Goal: Transaction & Acquisition: Download file/media

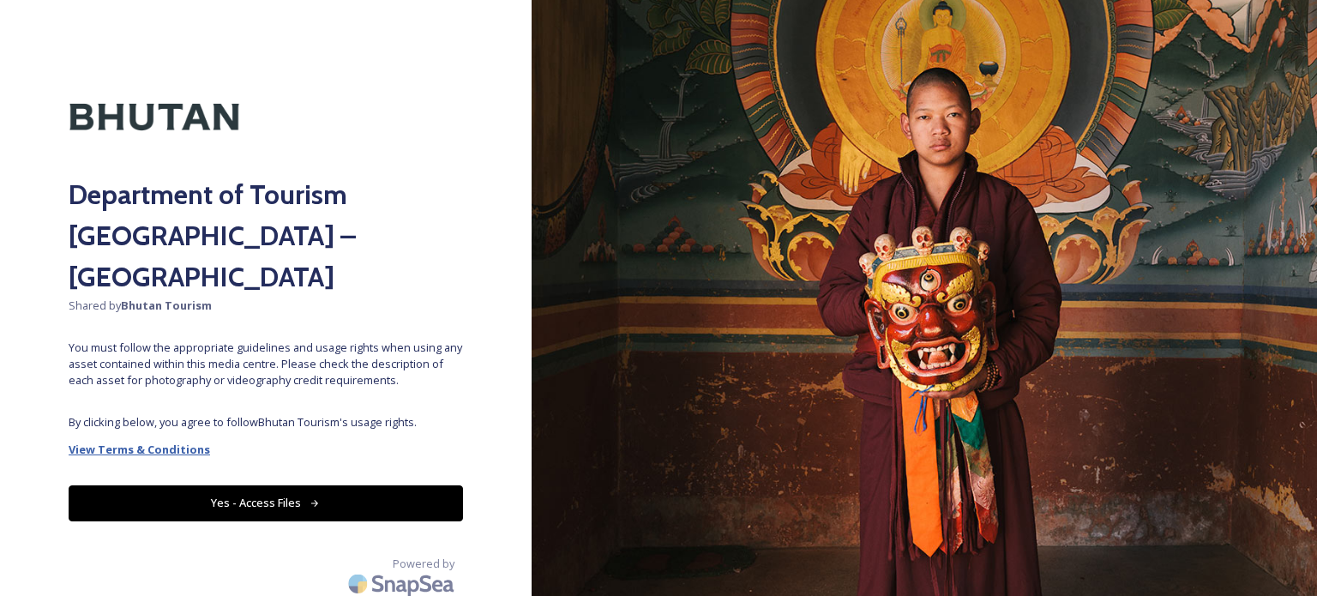
drag, startPoint x: 297, startPoint y: 454, endPoint x: 130, endPoint y: 408, distance: 172.7
click at [130, 408] on div "Department of Tourism [GEOGRAPHIC_DATA] – Brand Centre Shared by Bhutan Tourism…" at bounding box center [266, 298] width 532 height 459
click at [130, 442] on strong "View Terms & Conditions" at bounding box center [139, 449] width 141 height 15
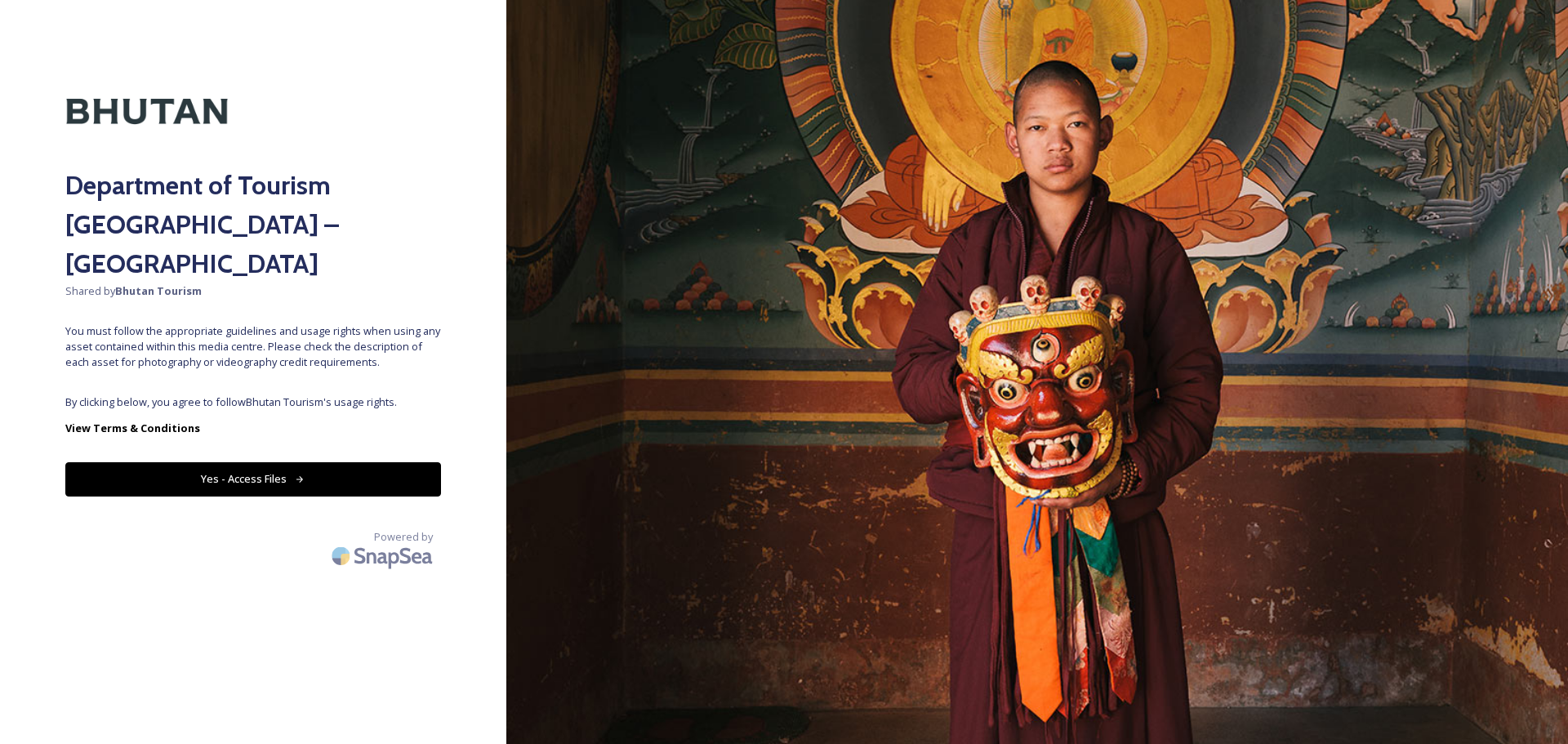
click at [283, 462] on button "Yes - Access Files" at bounding box center [253, 478] width 375 height 33
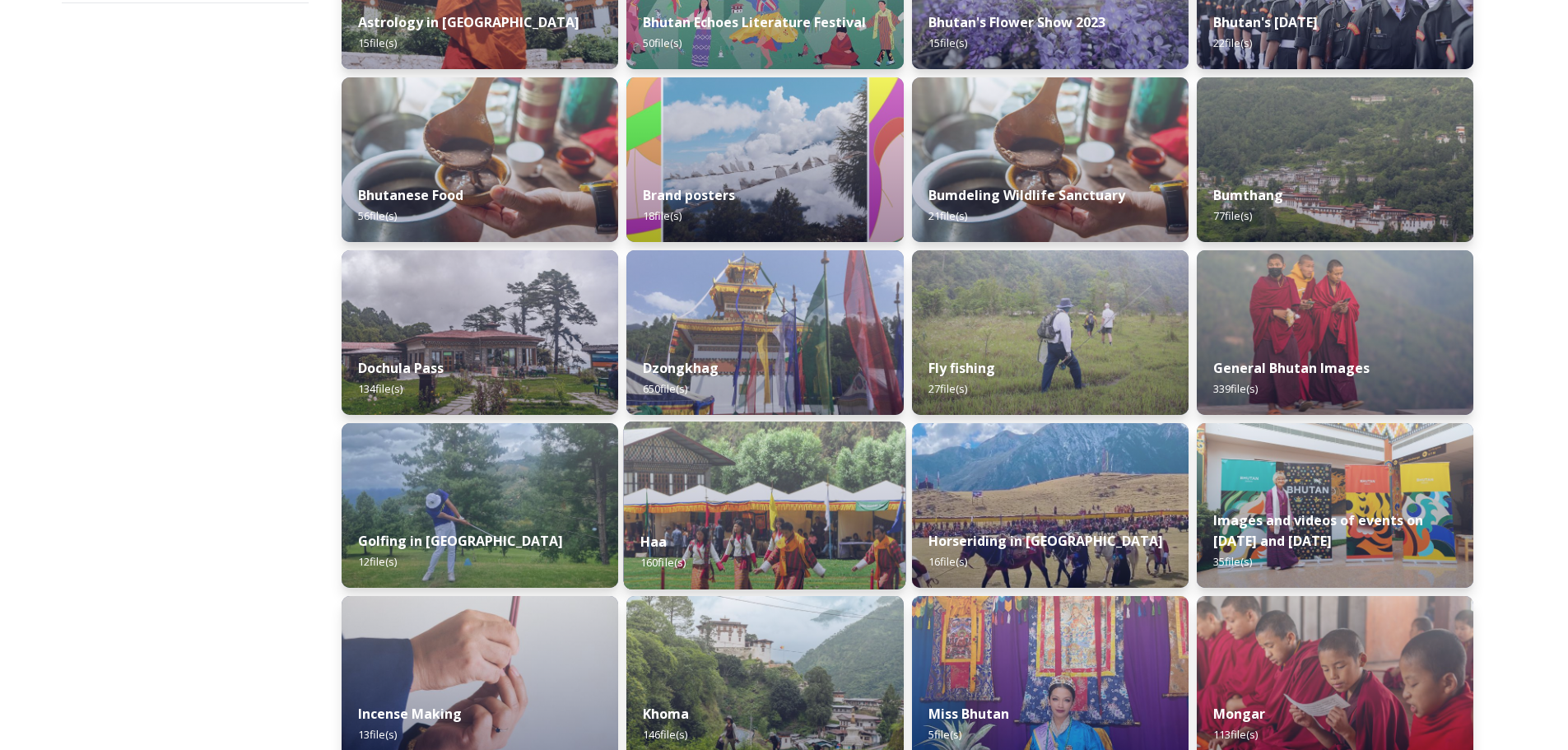
scroll to position [412, 0]
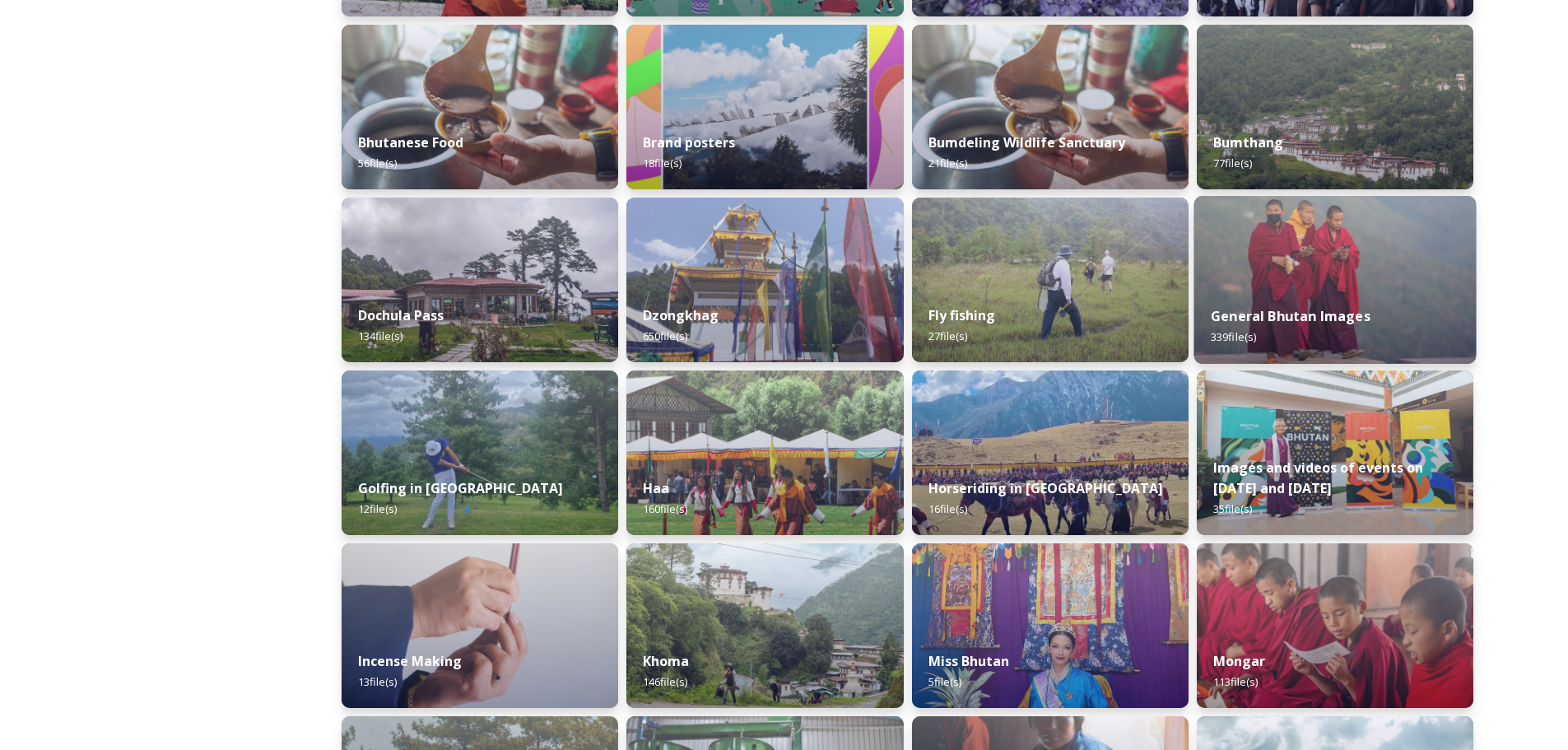
click at [1264, 265] on img at bounding box center [1335, 279] width 282 height 168
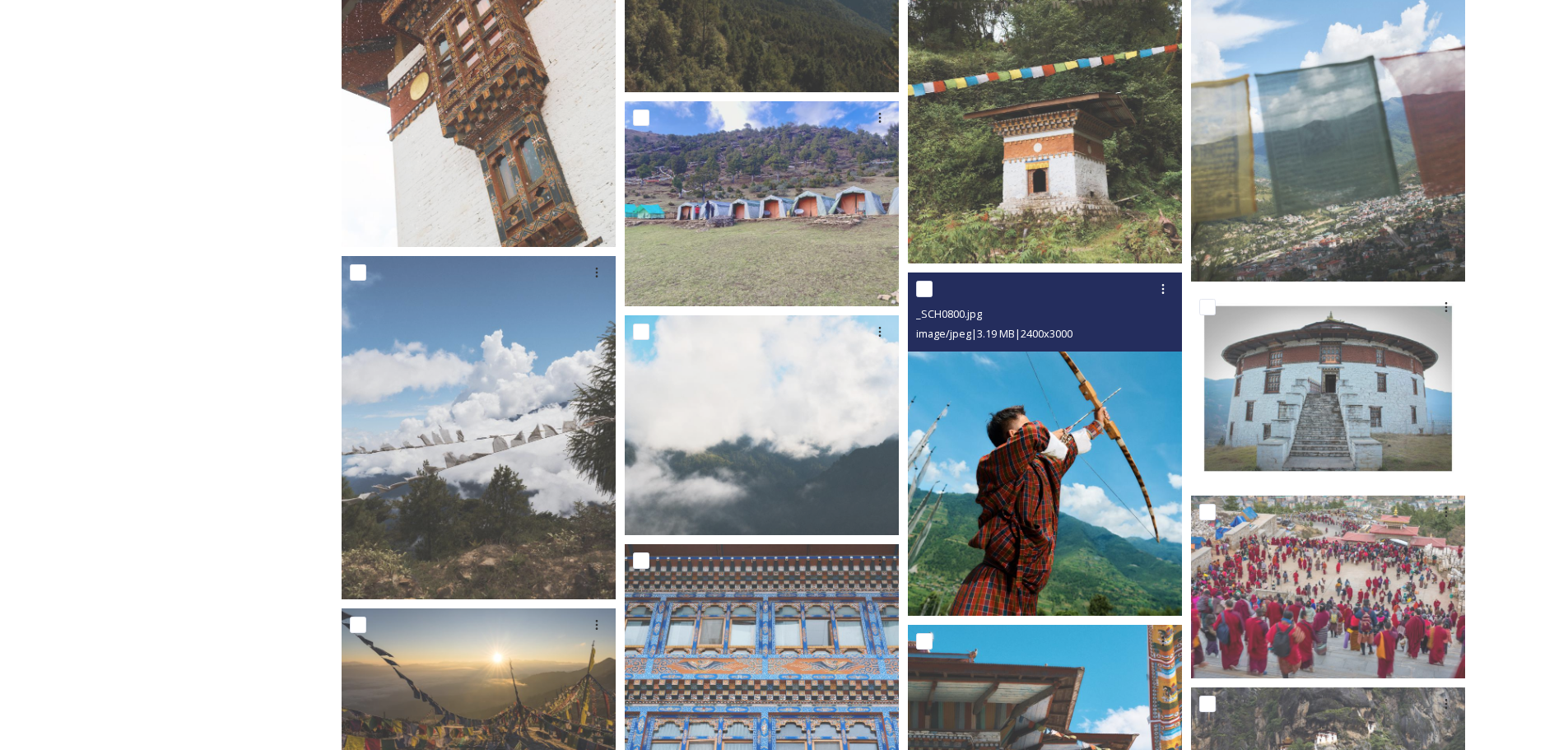
scroll to position [2717, 0]
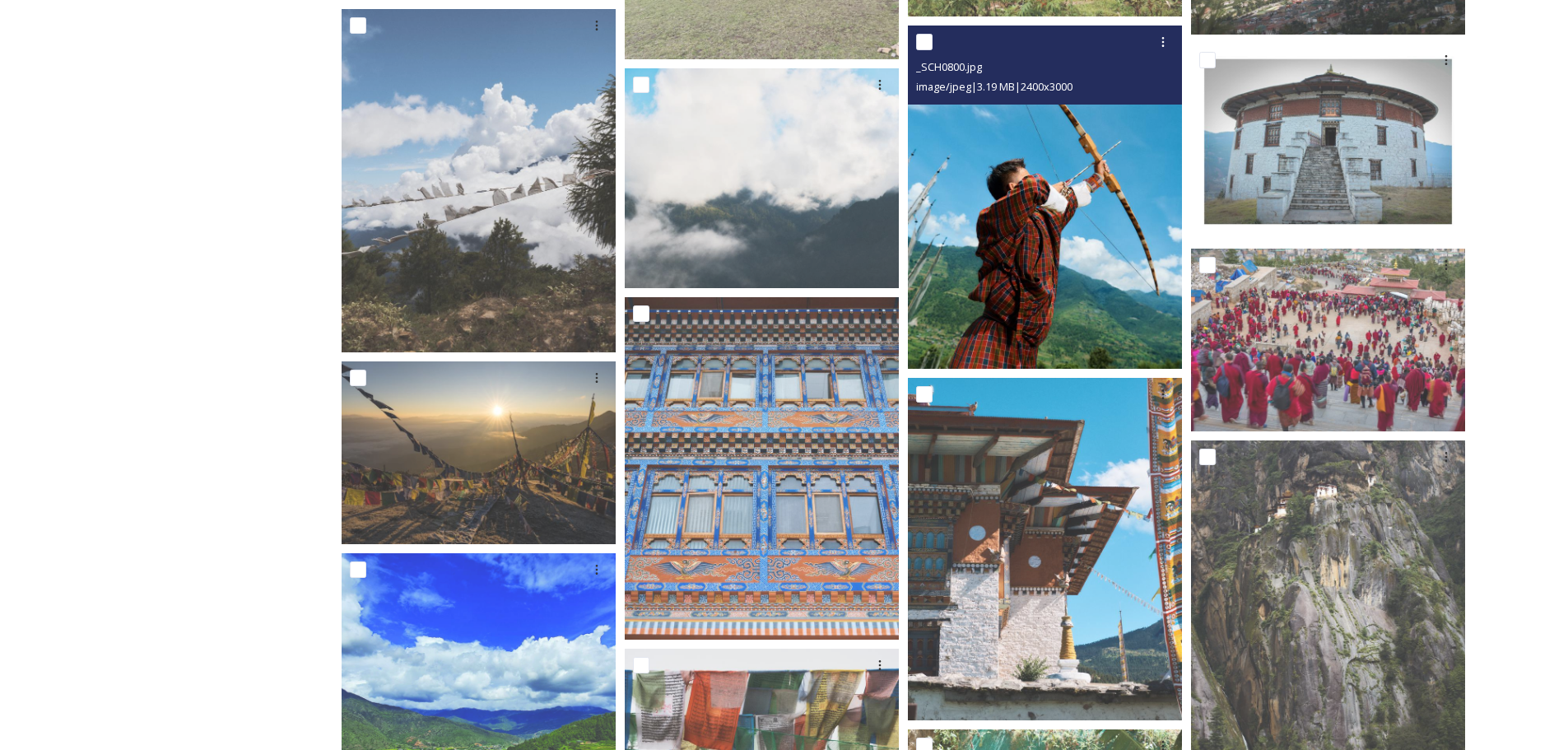
click at [1013, 230] on img at bounding box center [1046, 197] width 275 height 343
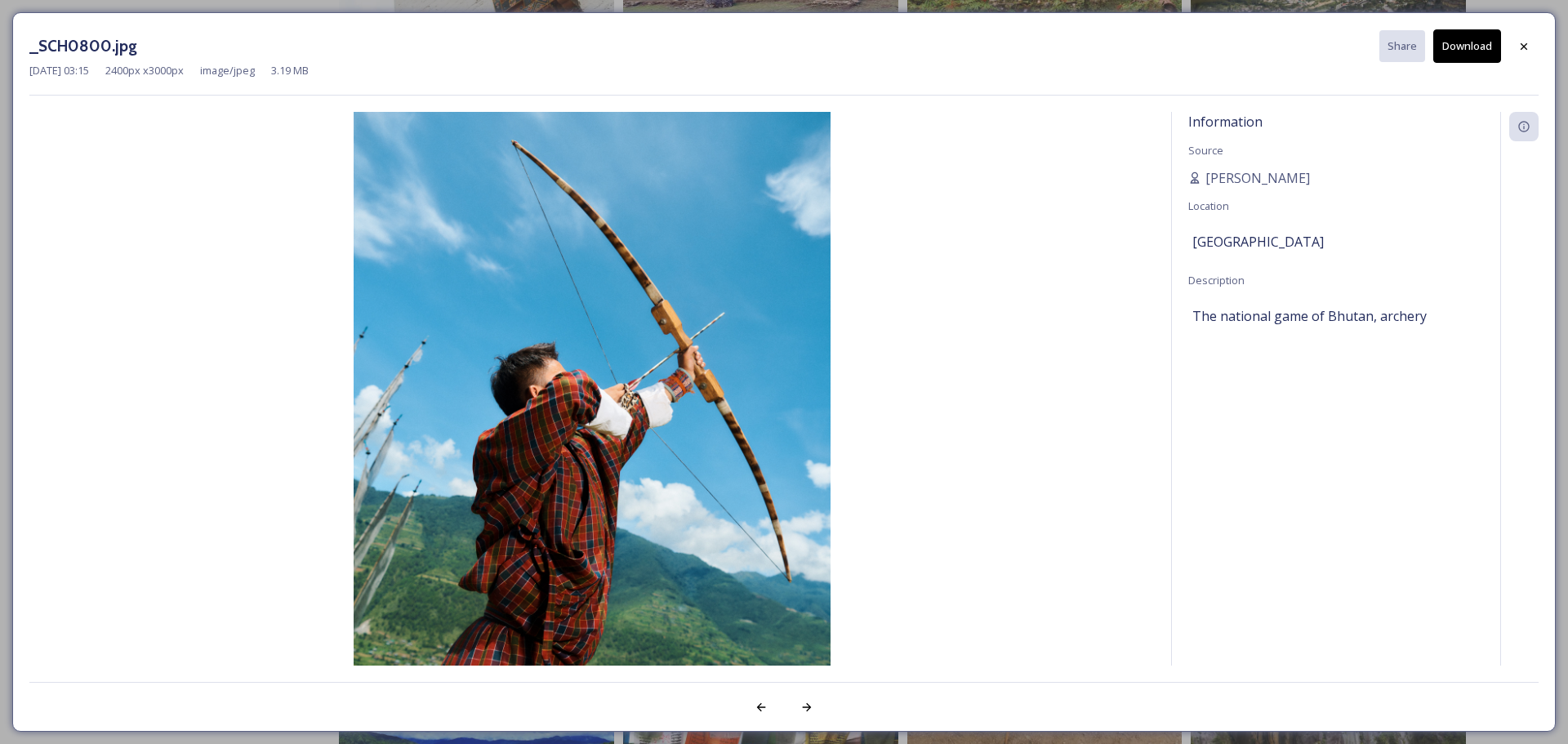
click at [1254, 45] on button "Download" at bounding box center [1467, 46] width 68 height 33
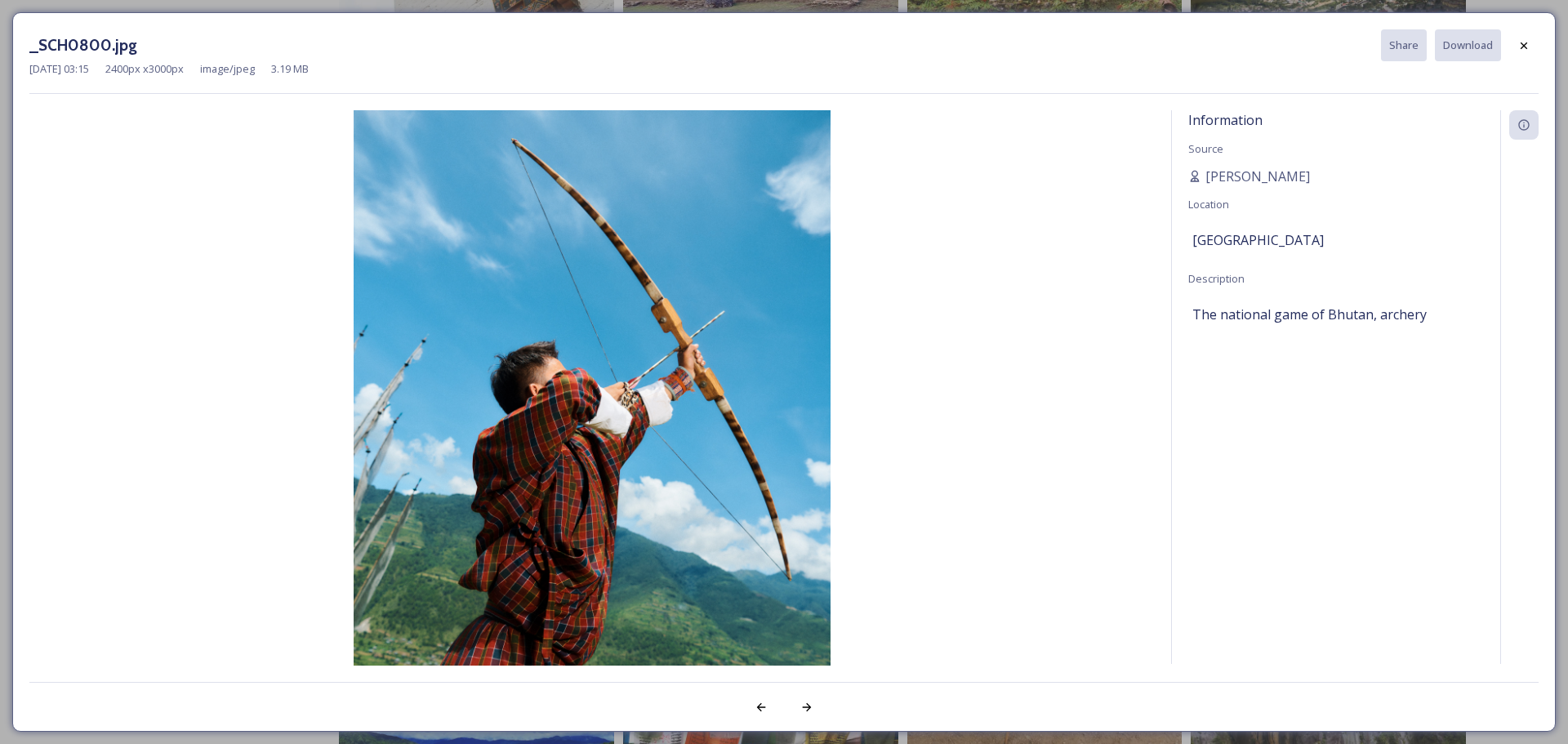
click at [1254, 47] on icon at bounding box center [1524, 46] width 13 height 13
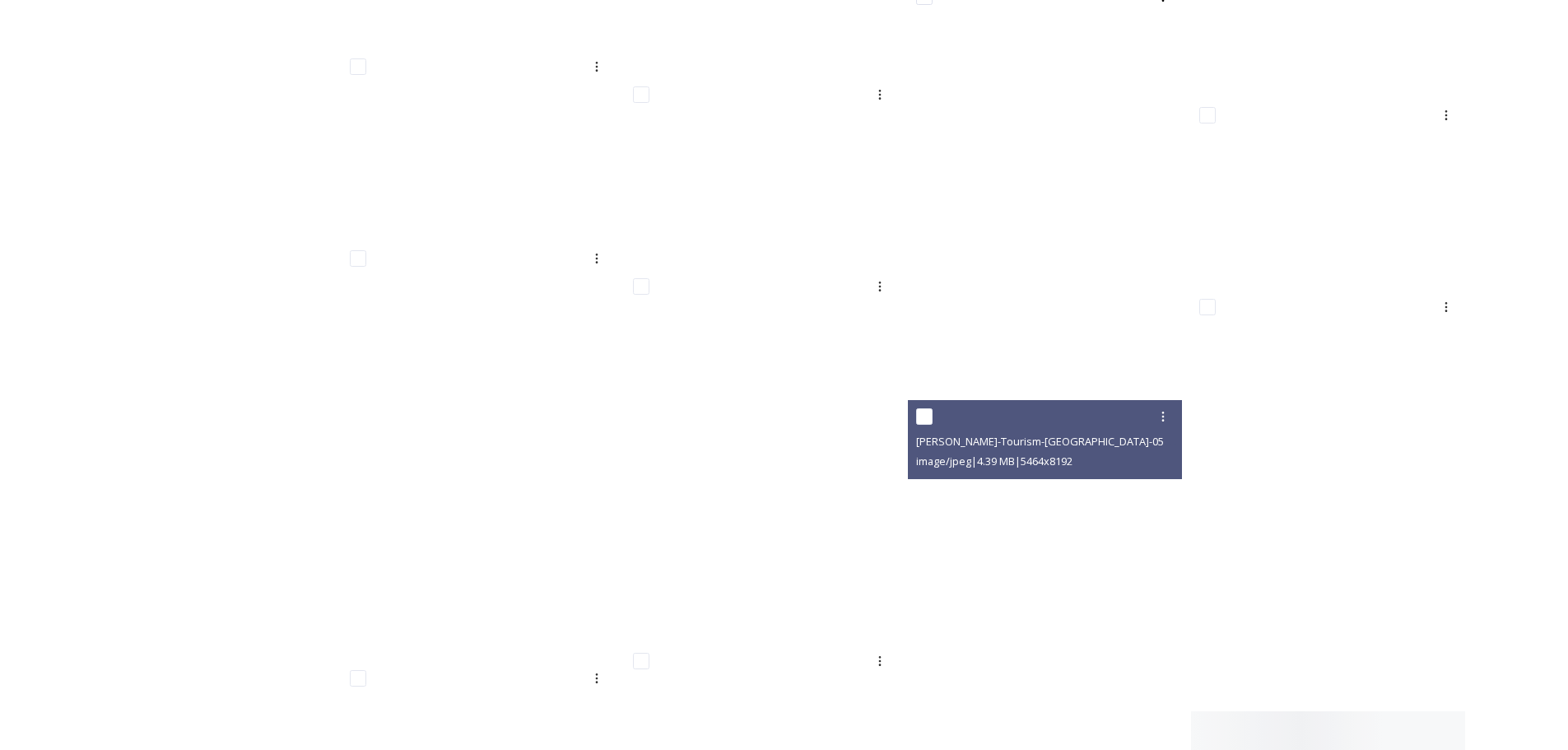
scroll to position [16055, 0]
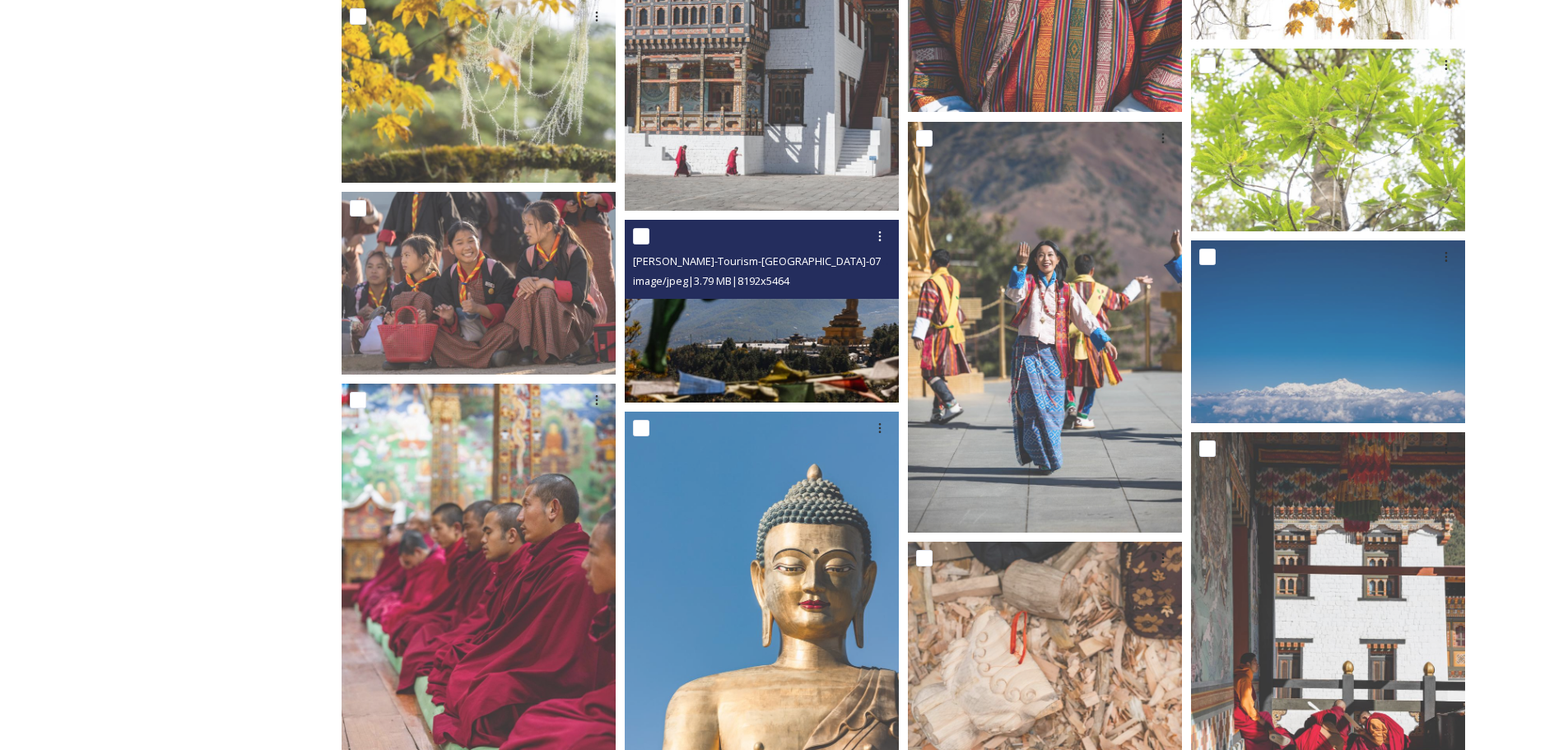
click at [806, 341] on img at bounding box center [762, 311] width 275 height 182
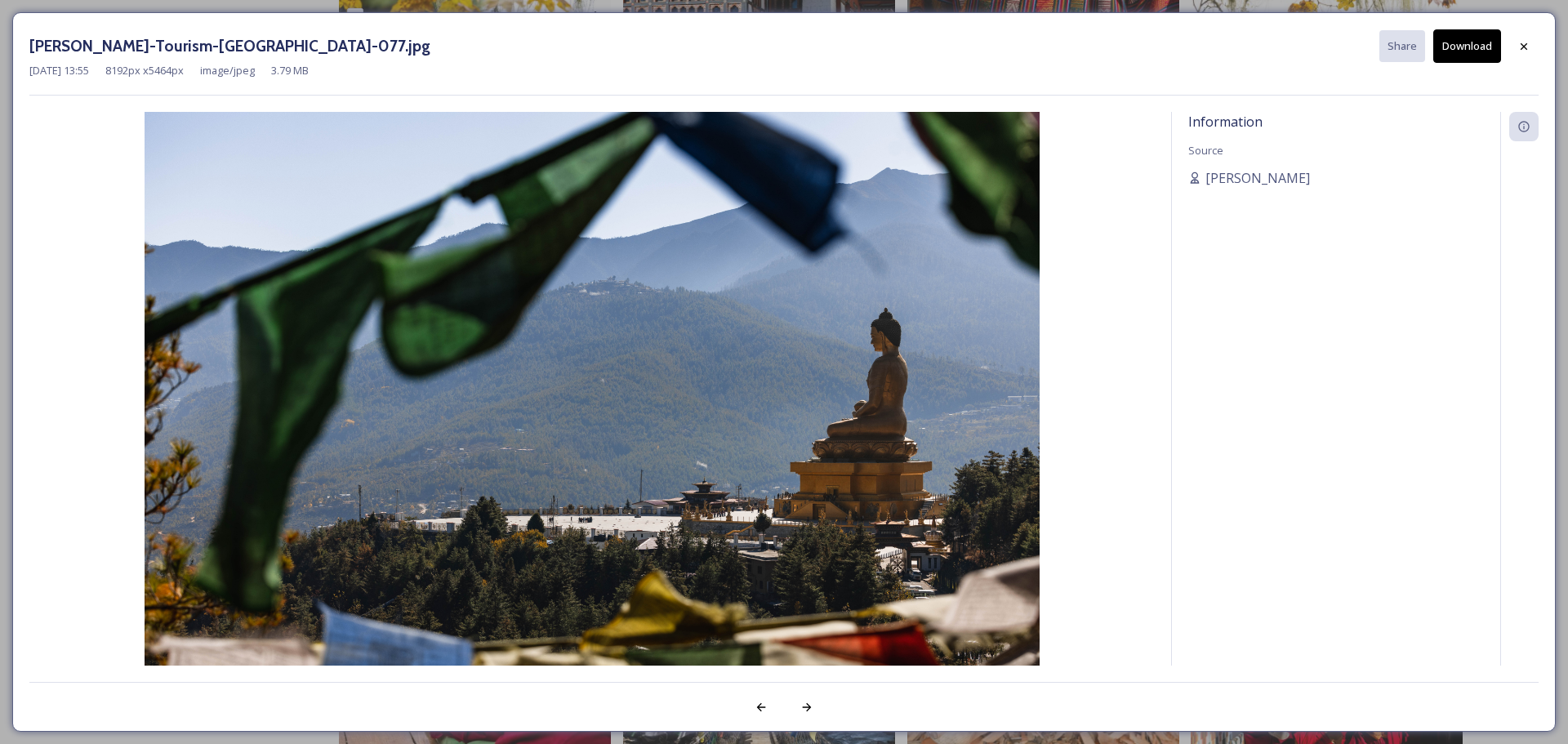
click at [1254, 49] on button "Download" at bounding box center [1467, 46] width 68 height 33
click at [1254, 47] on div at bounding box center [1523, 46] width 30 height 30
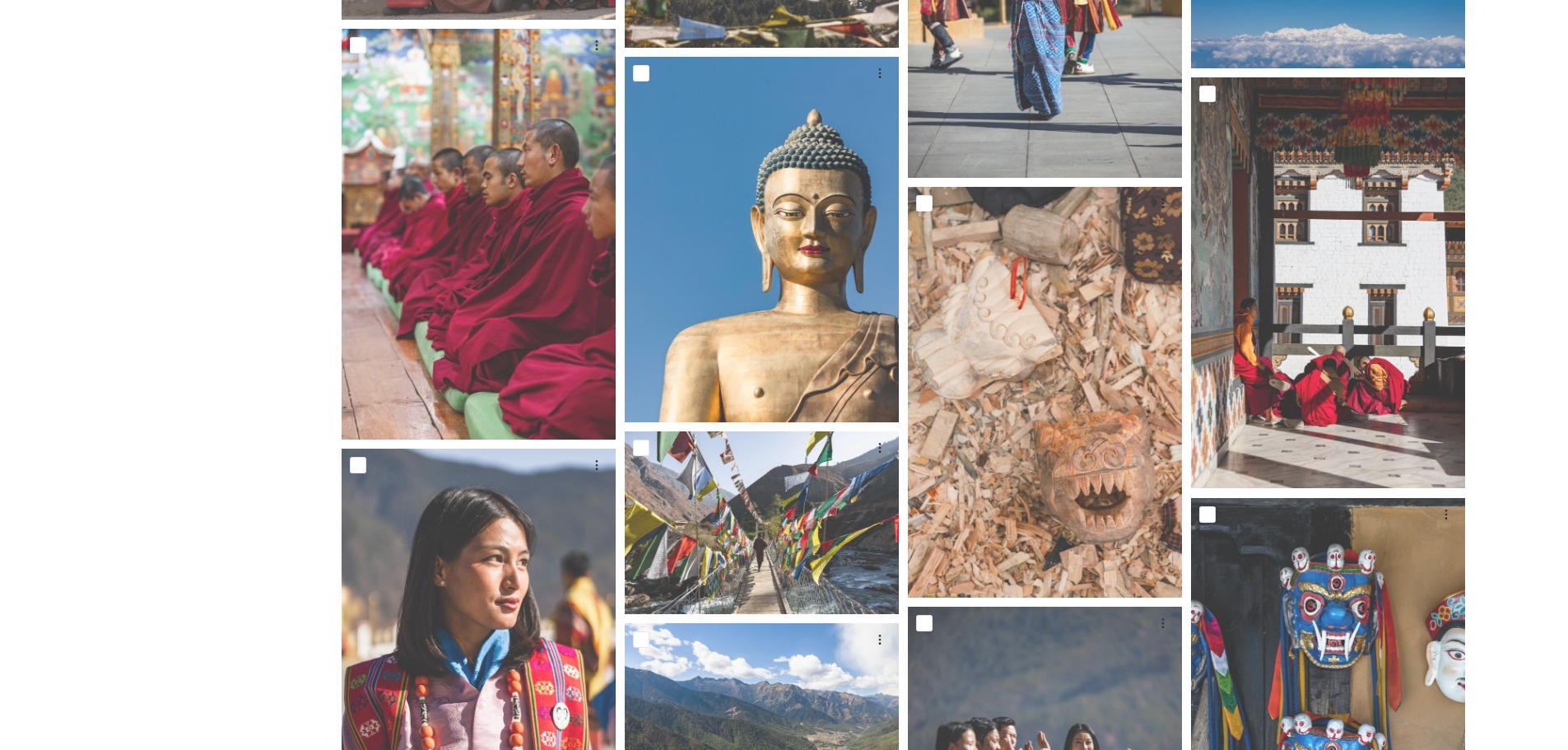
scroll to position [0, 0]
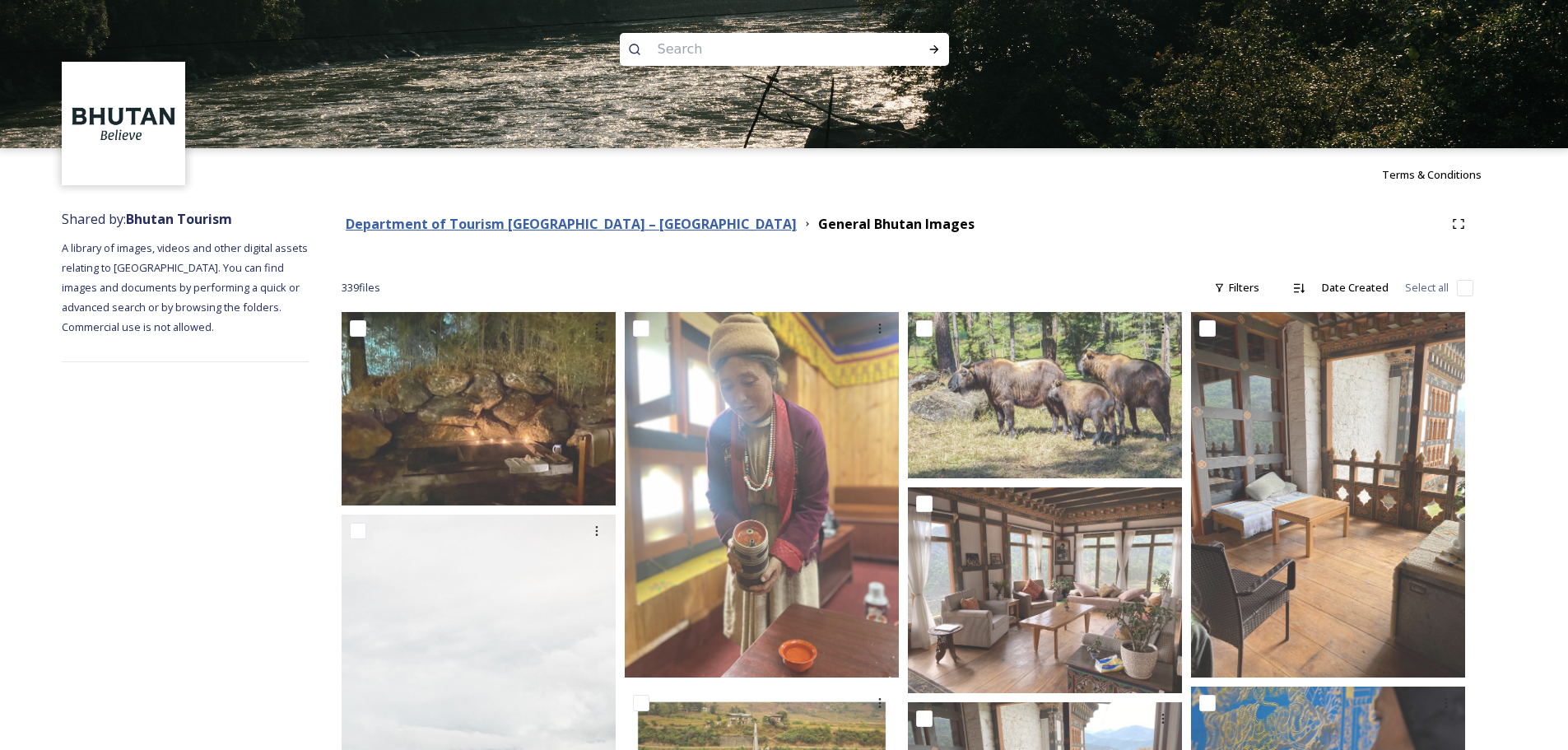
click at [620, 219] on strong "Department of Tourism [GEOGRAPHIC_DATA] – [GEOGRAPHIC_DATA]" at bounding box center [571, 224] width 451 height 18
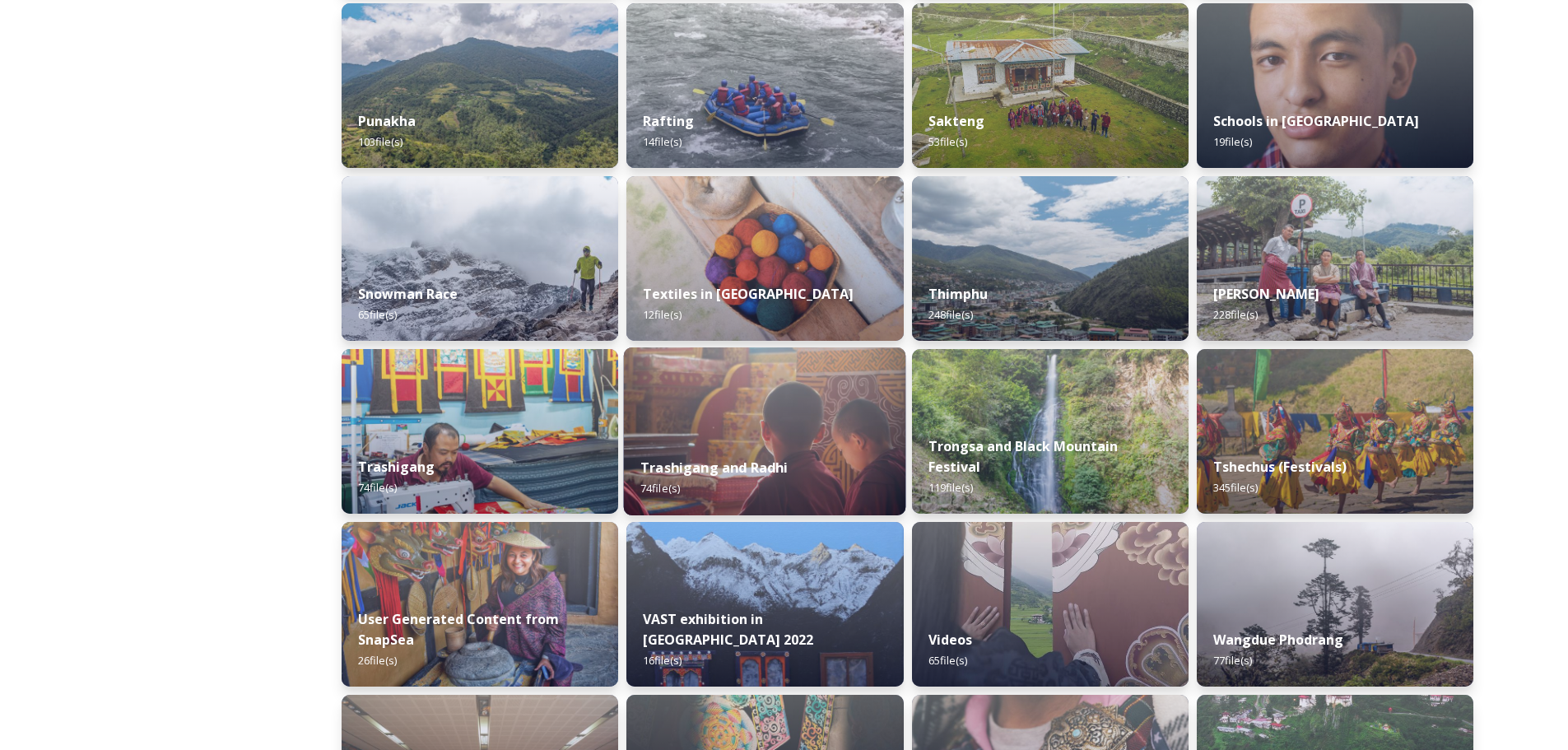
scroll to position [1284, 0]
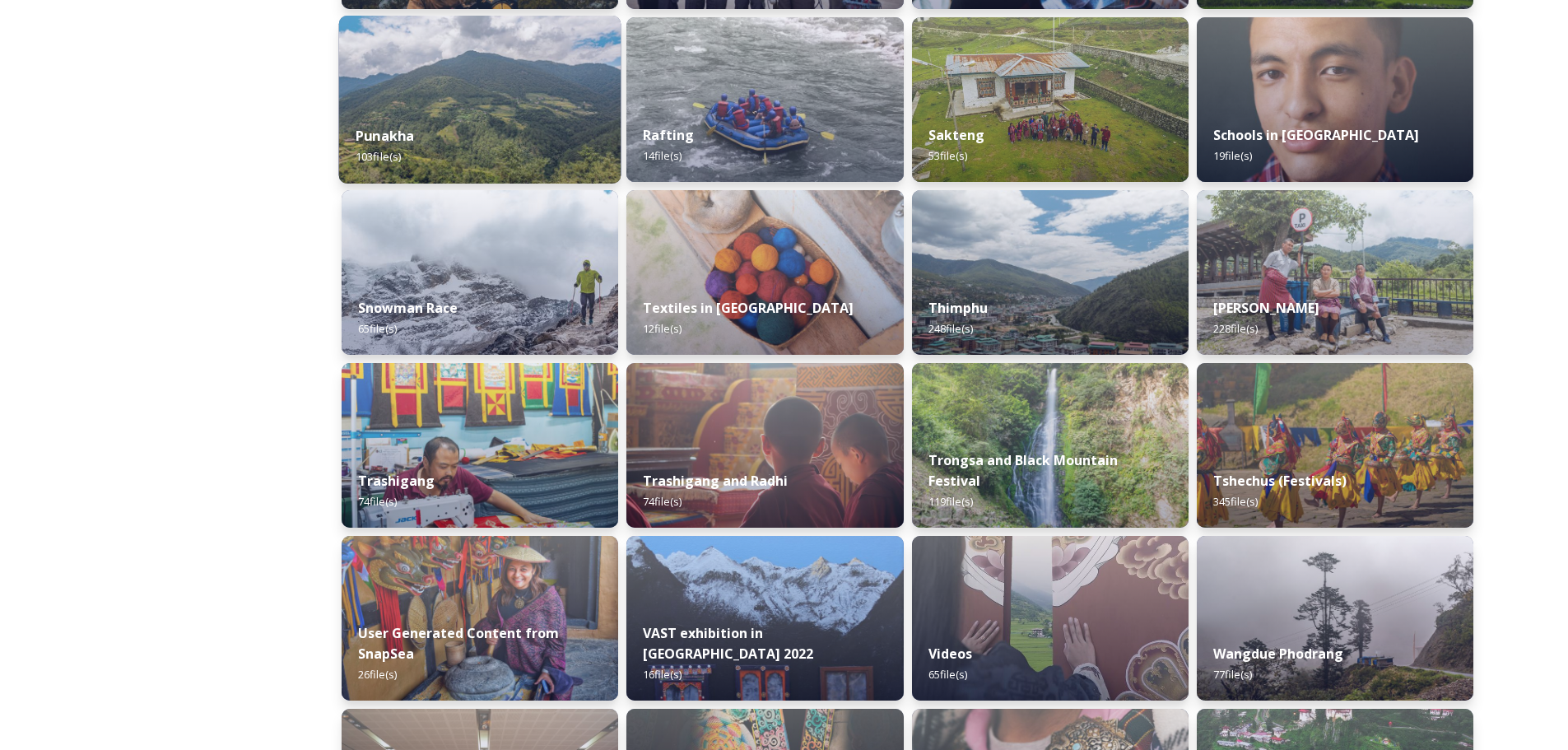
click at [470, 86] on img at bounding box center [480, 99] width 282 height 168
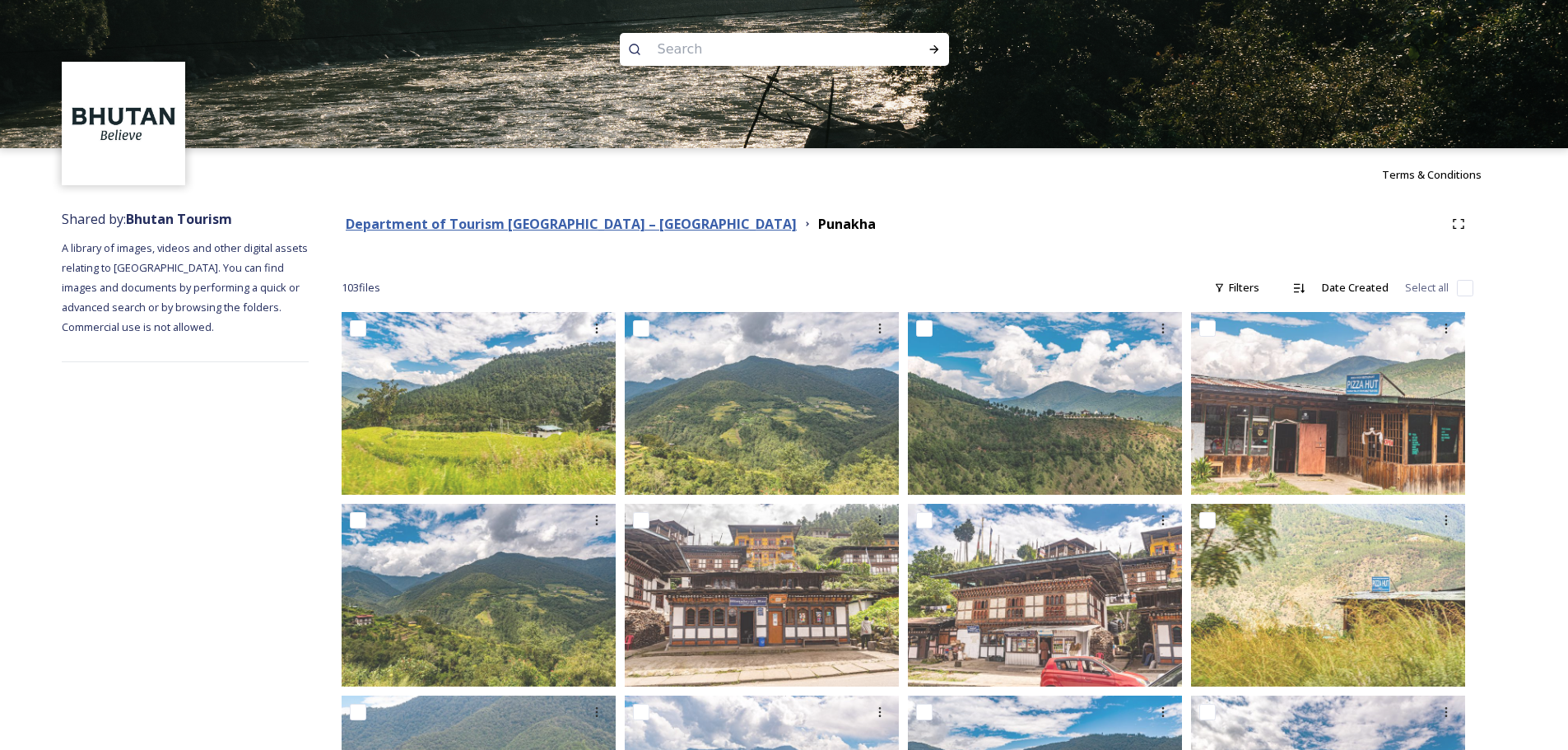
click at [628, 222] on strong "Department of Tourism [GEOGRAPHIC_DATA] – [GEOGRAPHIC_DATA]" at bounding box center [571, 224] width 451 height 18
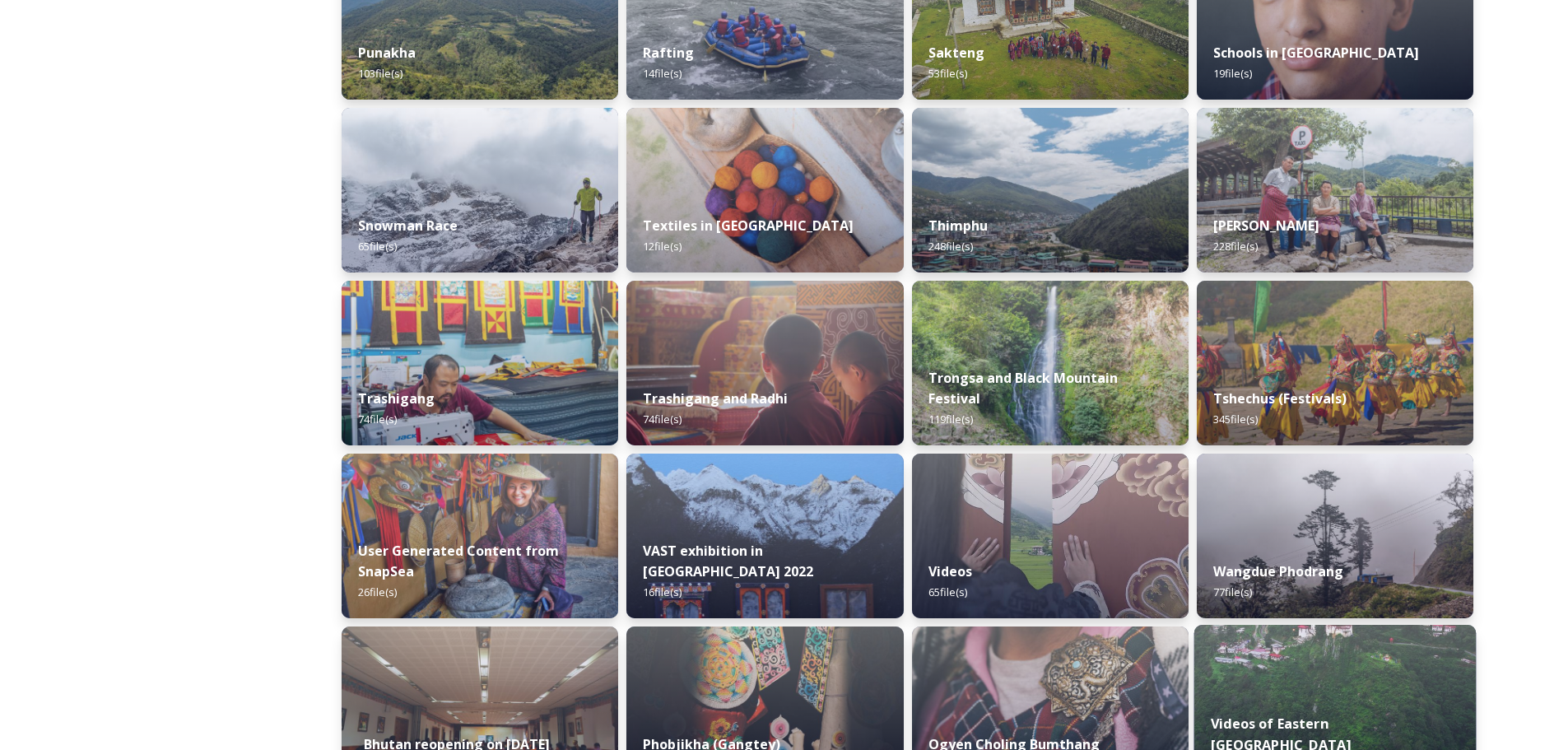
scroll to position [1284, 0]
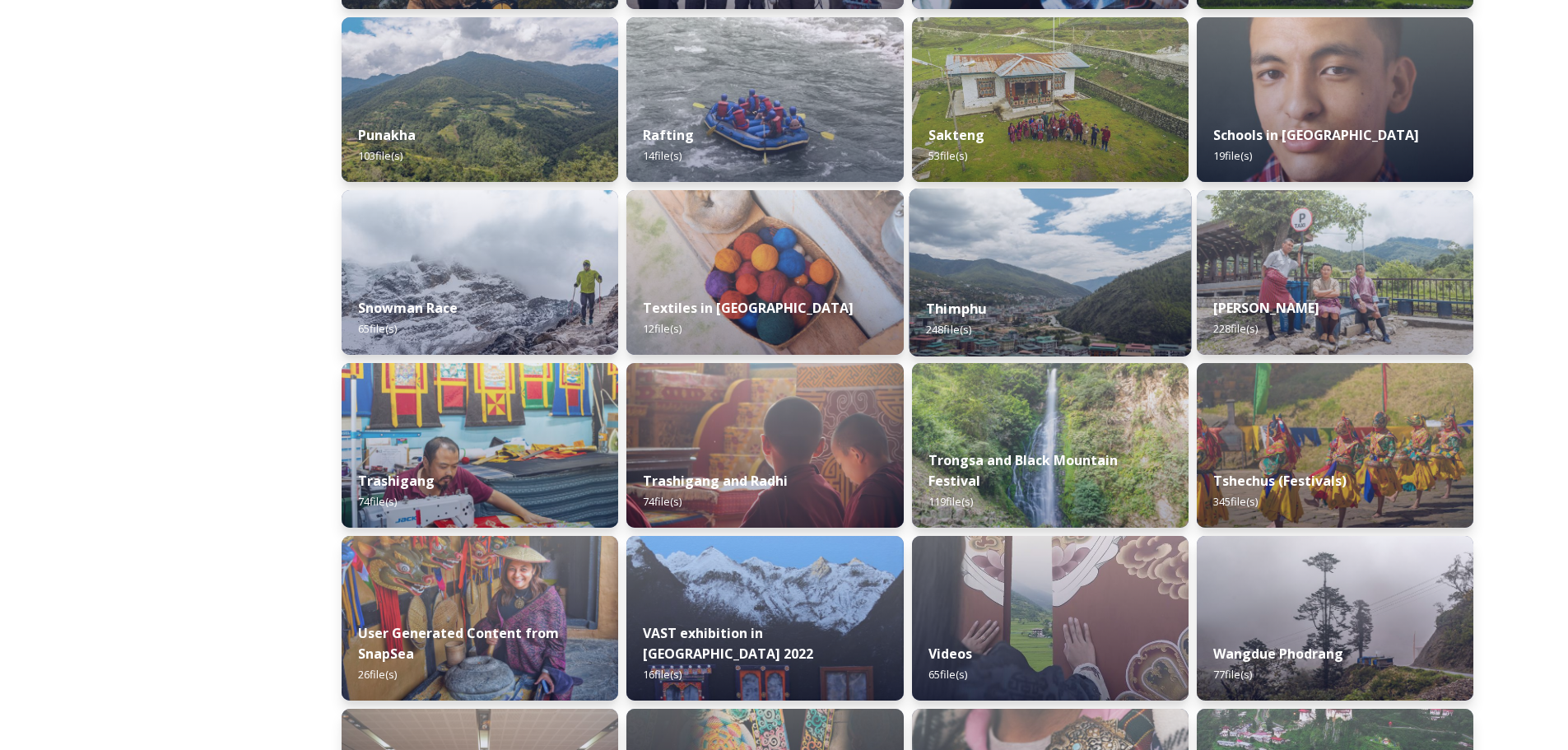
click at [1094, 286] on div "Thimphu 248 file(s)" at bounding box center [1050, 319] width 282 height 75
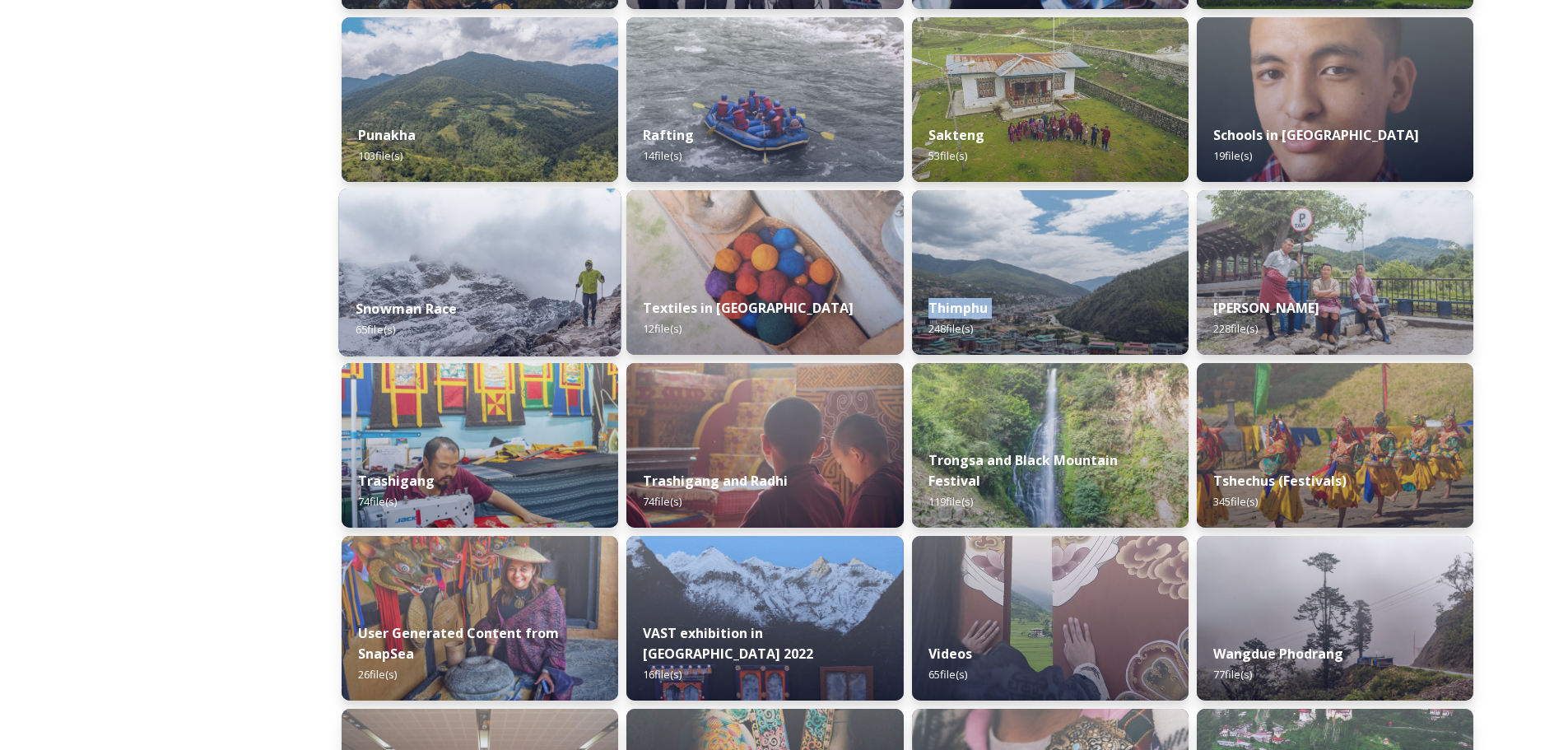
click at [453, 273] on img at bounding box center [480, 272] width 282 height 168
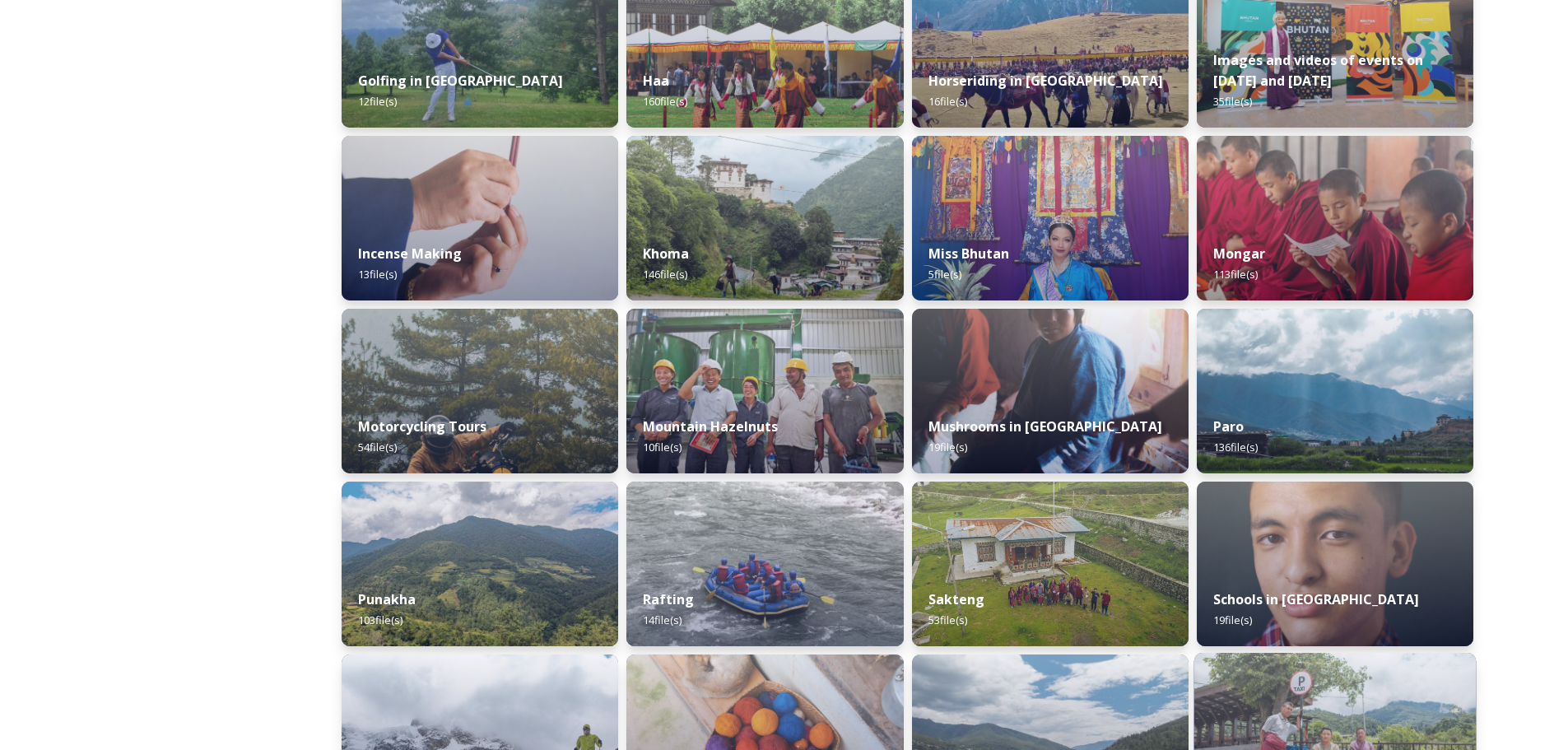
scroll to position [789, 0]
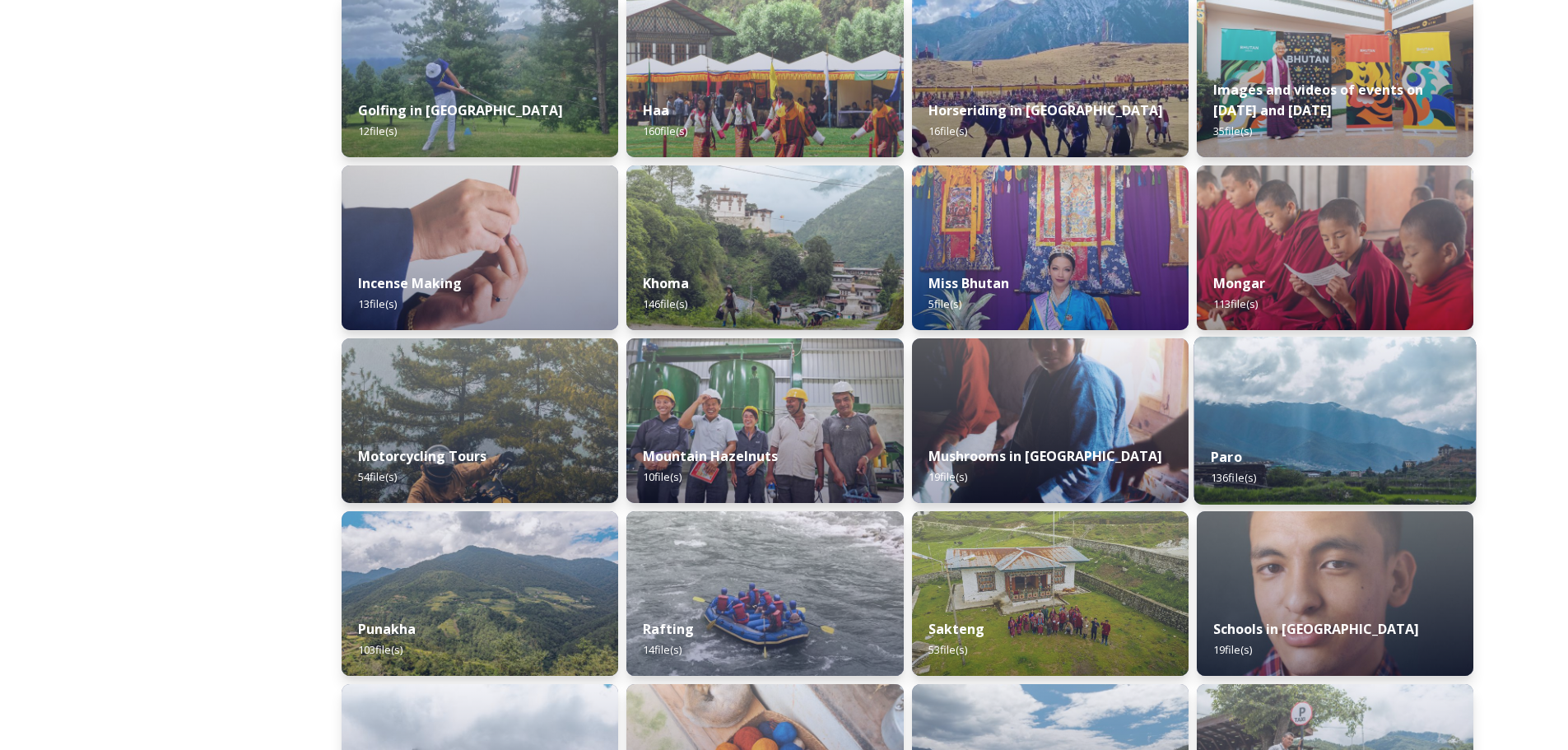
click at [1264, 388] on img at bounding box center [1335, 421] width 282 height 168
click at [1264, 423] on img at bounding box center [1335, 421] width 282 height 168
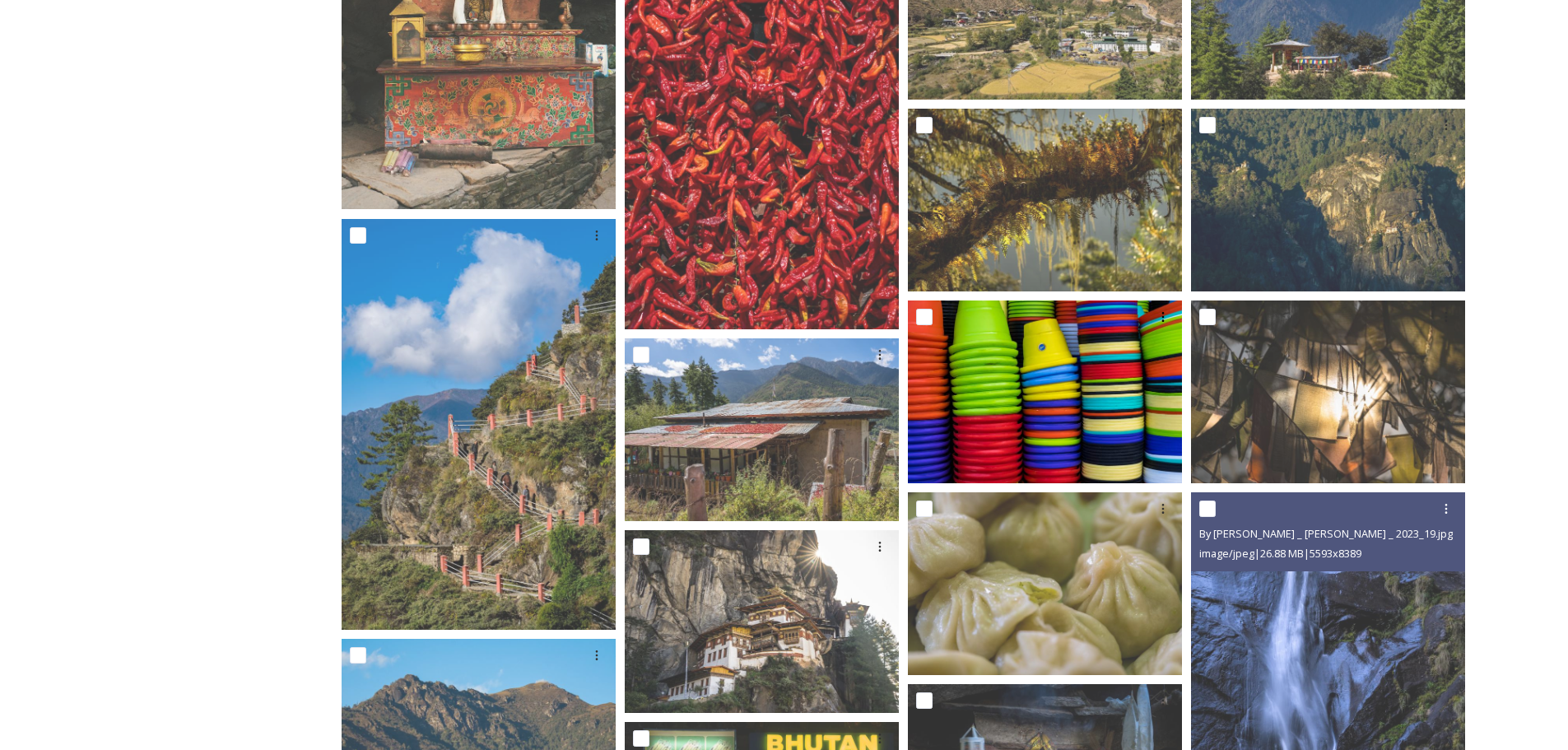
scroll to position [1894, 0]
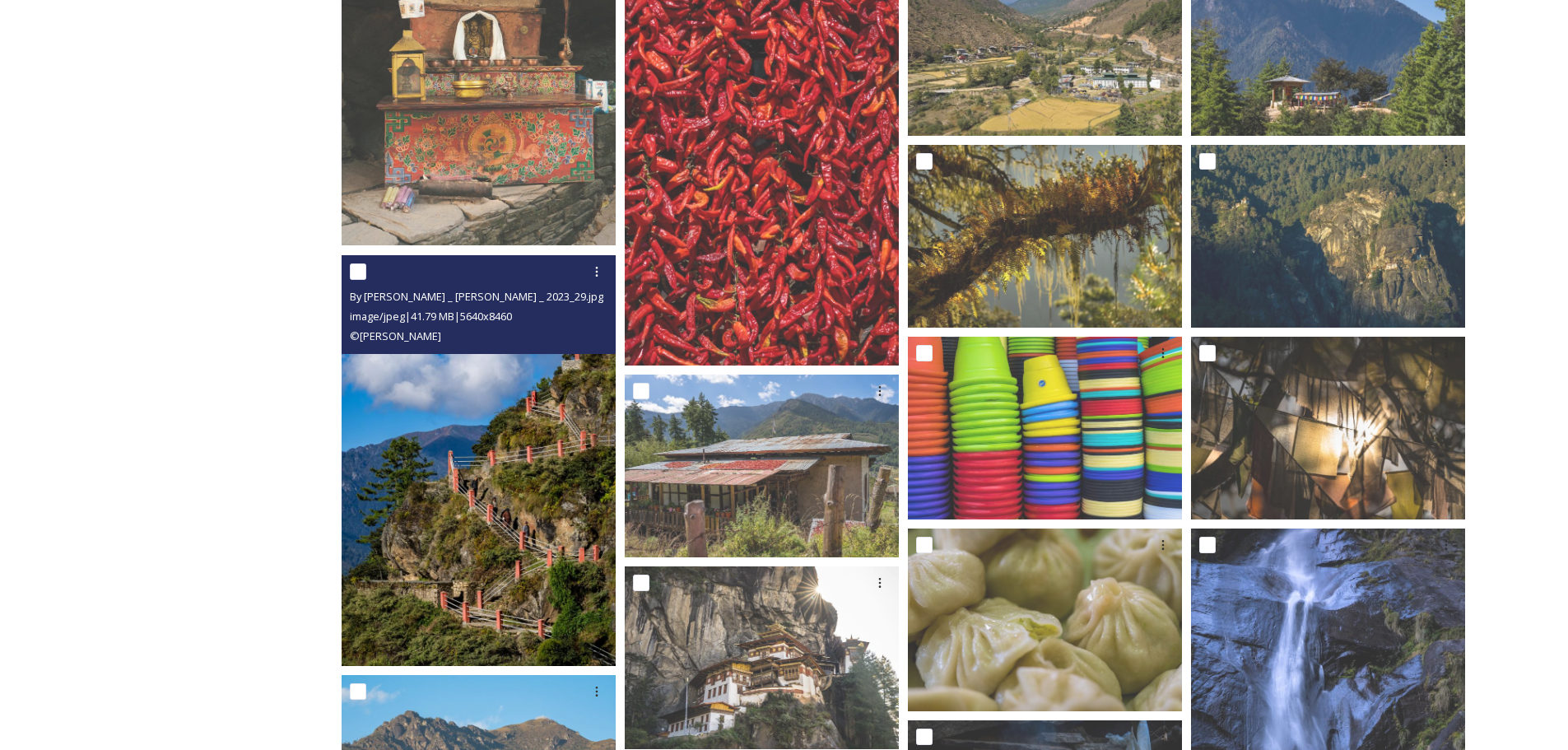
click at [438, 453] on img at bounding box center [479, 461] width 275 height 412
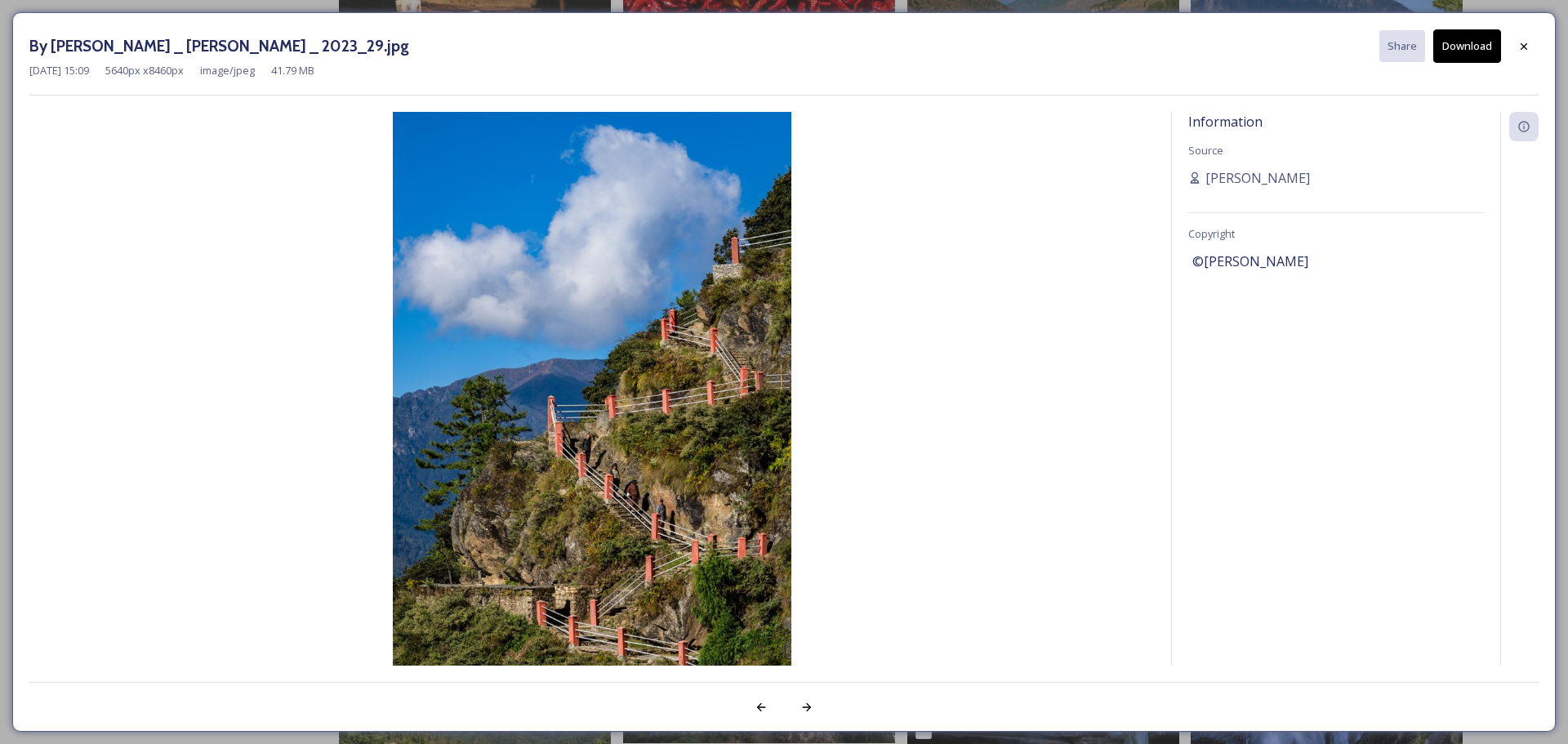
click at [1254, 49] on button "Download" at bounding box center [1467, 46] width 68 height 33
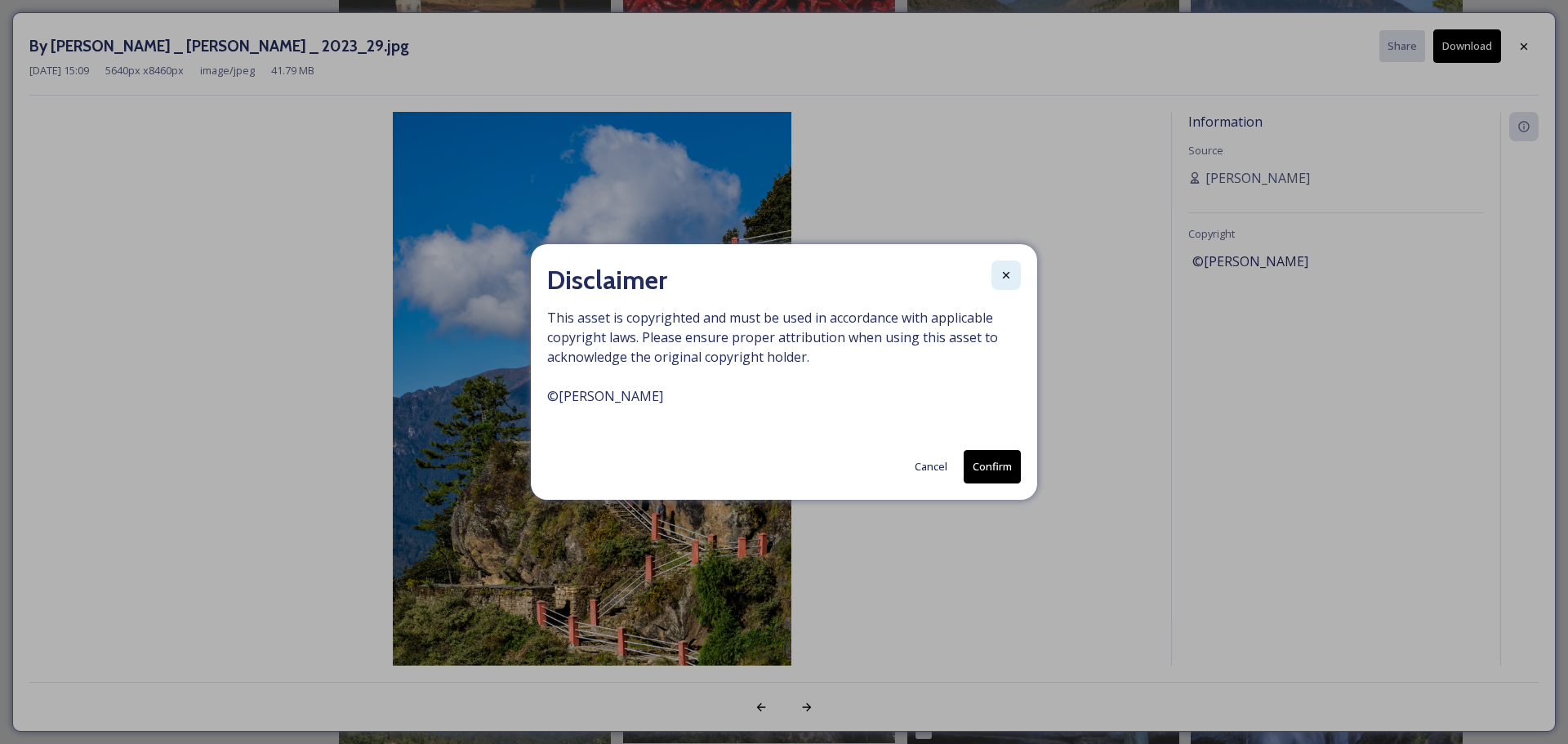
click at [1011, 266] on div at bounding box center [1006, 274] width 30 height 30
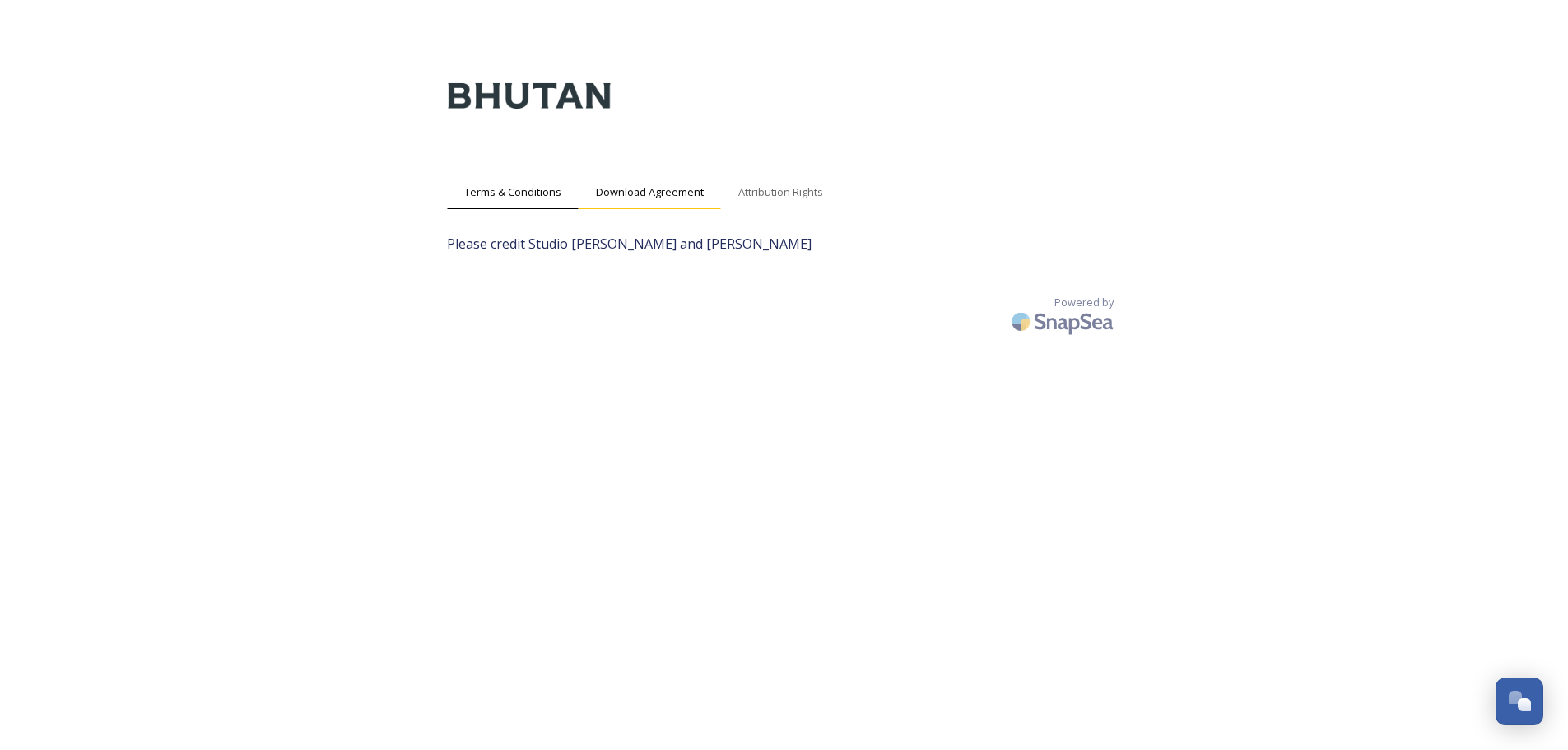
click at [678, 185] on span "Download Agreement" at bounding box center [650, 192] width 108 height 15
